Goal: Task Accomplishment & Management: Complete application form

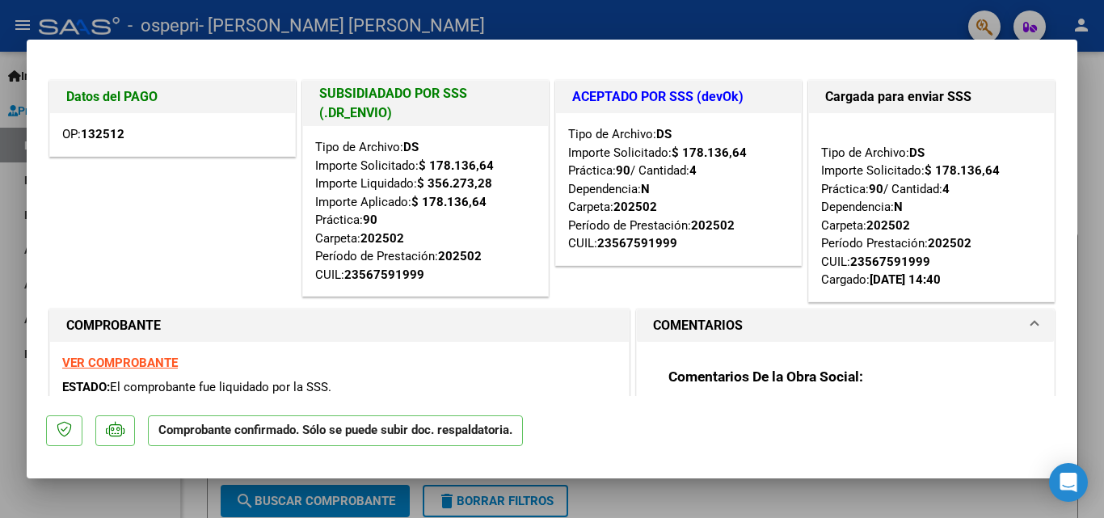
click at [1085, 296] on div at bounding box center [552, 259] width 1104 height 518
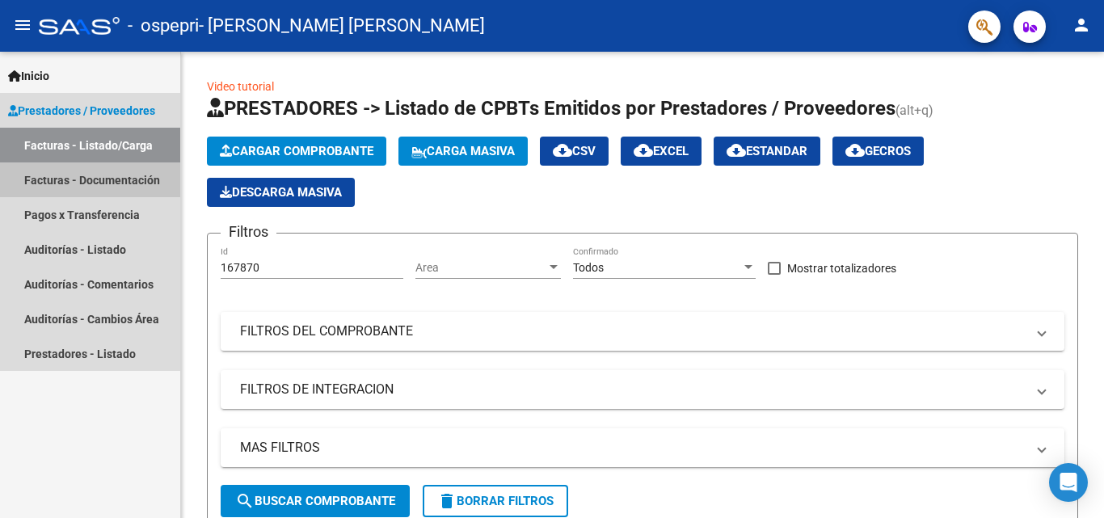
click at [110, 171] on link "Facturas - Documentación" at bounding box center [90, 179] width 180 height 35
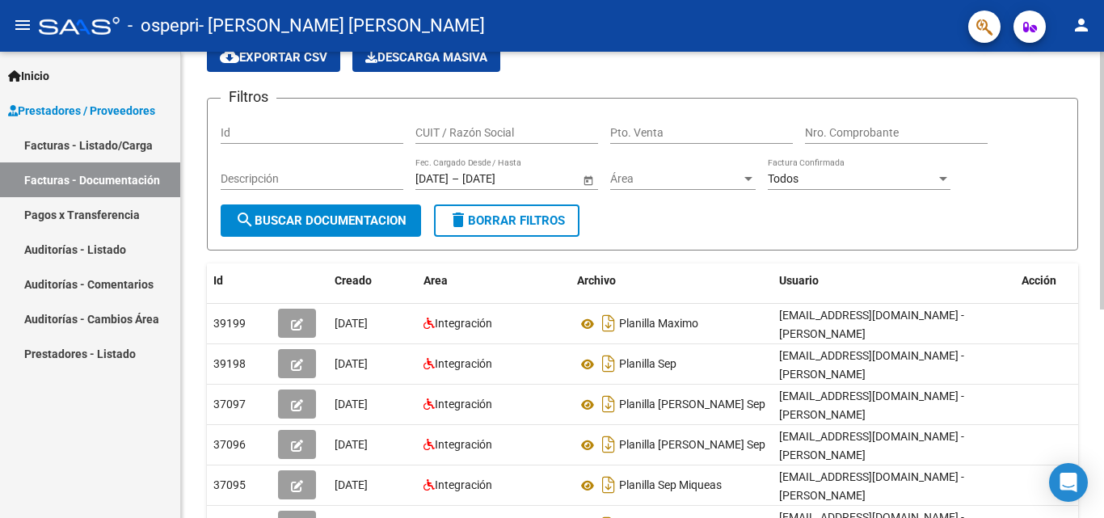
scroll to position [78, 0]
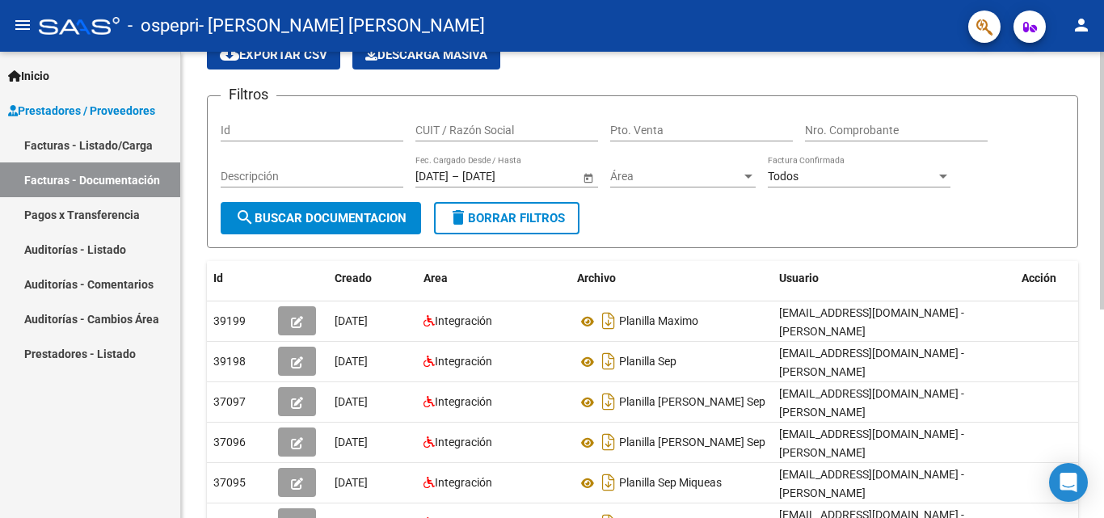
click at [1096, 198] on div "PRESTADORES -> Comprobantes - Documentación Respaldatoria cloud_download Export…" at bounding box center [644, 388] width 927 height 830
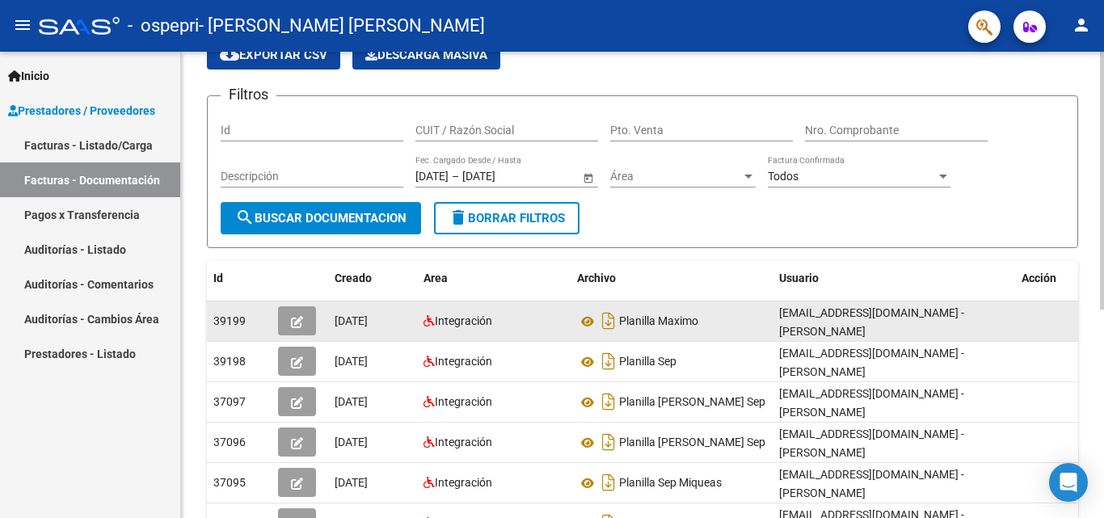
click at [287, 331] on button "button" at bounding box center [297, 320] width 38 height 29
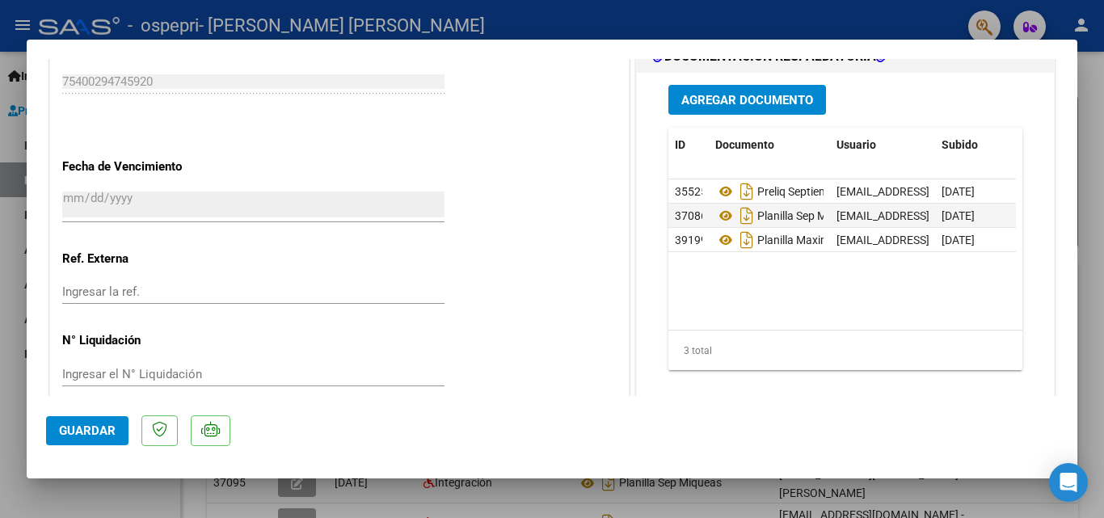
scroll to position [1033, 0]
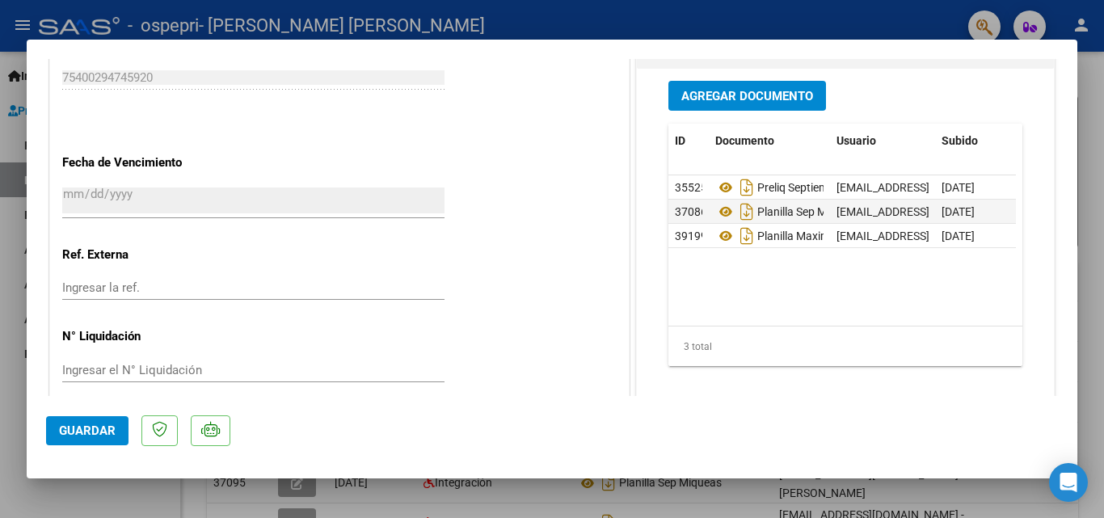
click at [1088, 276] on div at bounding box center [552, 259] width 1104 height 518
type input "$ 0,00"
